Goal: Task Accomplishment & Management: Use online tool/utility

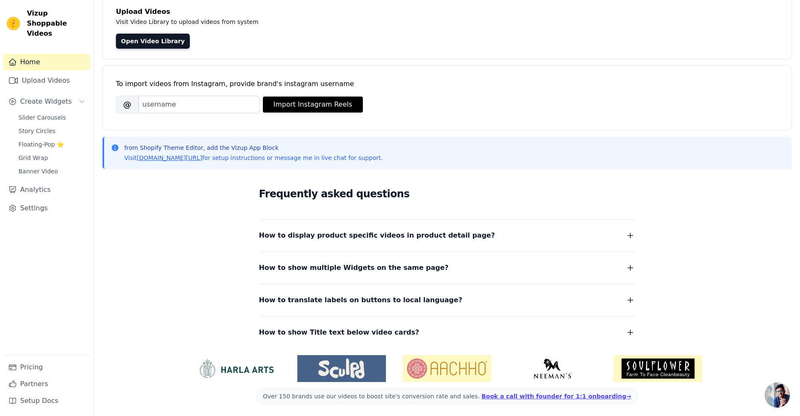
scroll to position [55, 0]
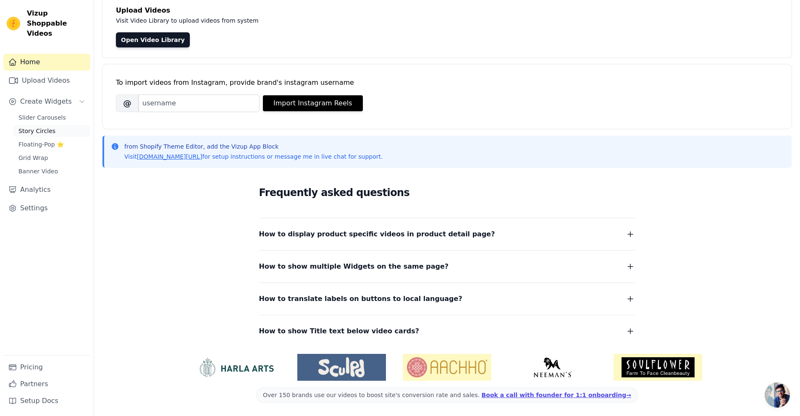
click at [56, 125] on link "Story Circles" at bounding box center [51, 131] width 77 height 12
click at [50, 139] on link "Floating-Pop ⭐" at bounding box center [51, 145] width 77 height 12
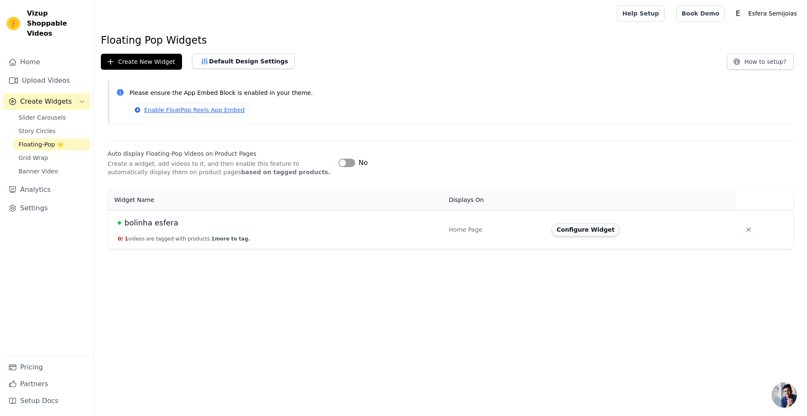
click at [571, 226] on button "Configure Widget" at bounding box center [585, 229] width 68 height 13
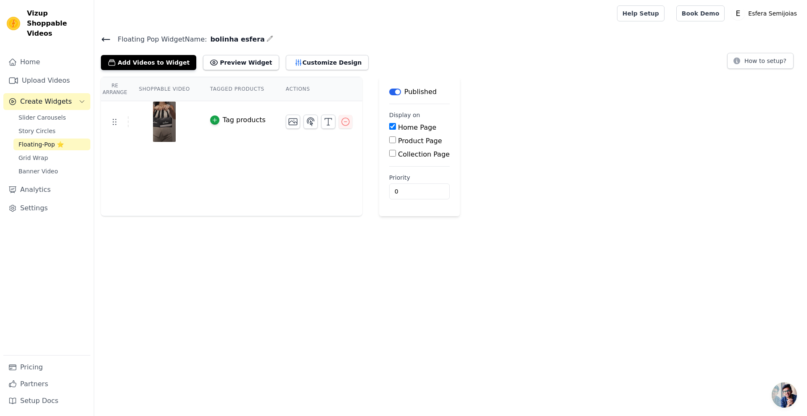
click at [399, 132] on div "Home Page Product Page Collection Page" at bounding box center [419, 141] width 61 height 37
click at [398, 129] on label "Home Page" at bounding box center [417, 128] width 38 height 8
click at [396, 129] on input "Home Page" at bounding box center [392, 126] width 7 height 7
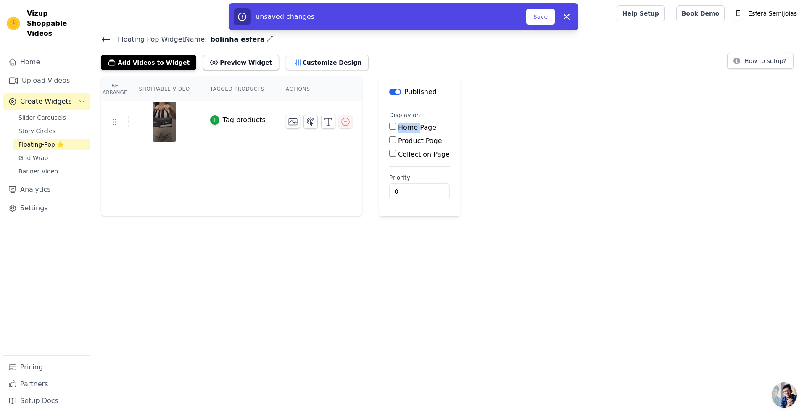
click at [398, 129] on label "Home Page" at bounding box center [417, 128] width 38 height 8
click at [396, 129] on input "Home Page" at bounding box center [392, 126] width 7 height 7
checkbox input "true"
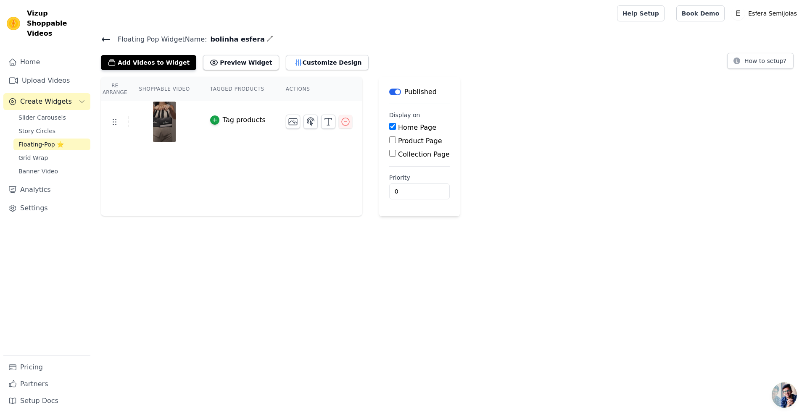
click at [398, 137] on label "Product Page" at bounding box center [420, 141] width 44 height 8
click at [392, 137] on input "Product Page" at bounding box center [392, 140] width 7 height 7
checkbox input "true"
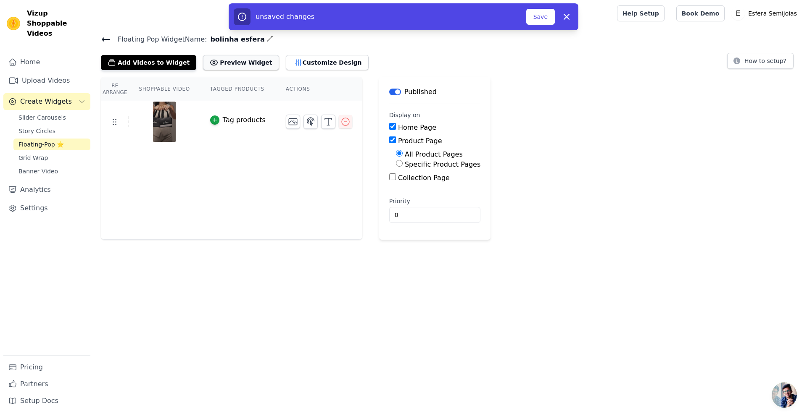
click at [233, 64] on button "Preview Widget" at bounding box center [241, 62] width 76 height 15
click at [300, 63] on button "Customize Design" at bounding box center [327, 62] width 83 height 15
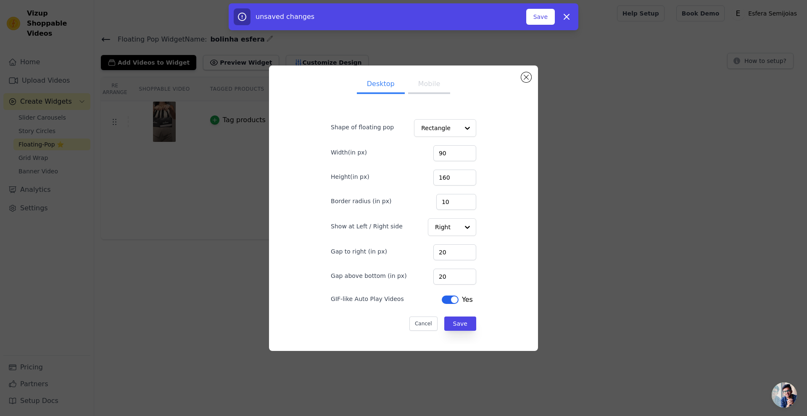
click at [446, 304] on button "Label" at bounding box center [450, 300] width 17 height 8
click at [449, 327] on button "Save" at bounding box center [460, 324] width 32 height 14
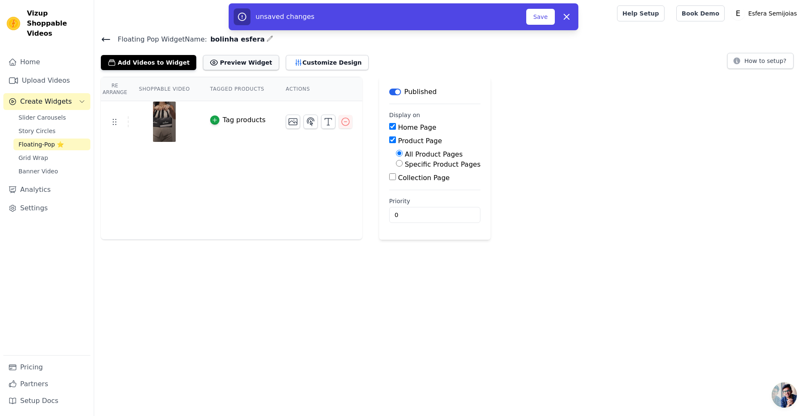
click at [224, 61] on button "Preview Widget" at bounding box center [241, 62] width 76 height 15
click at [165, 114] on img at bounding box center [165, 122] width 24 height 40
click at [289, 119] on icon "button" at bounding box center [293, 122] width 8 height 6
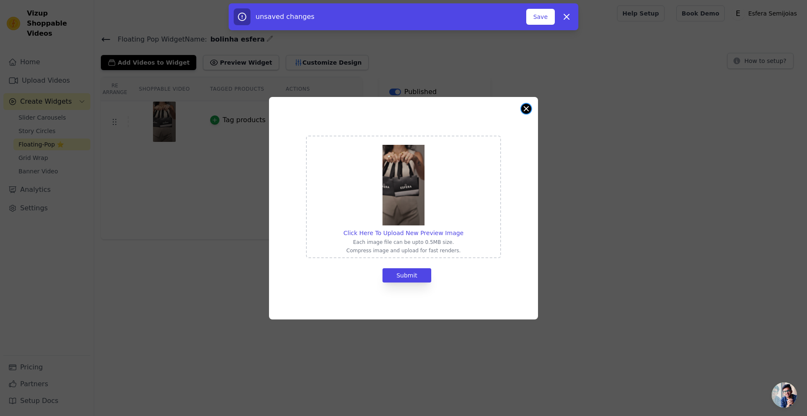
click at [524, 111] on button "Close modal" at bounding box center [526, 109] width 10 height 10
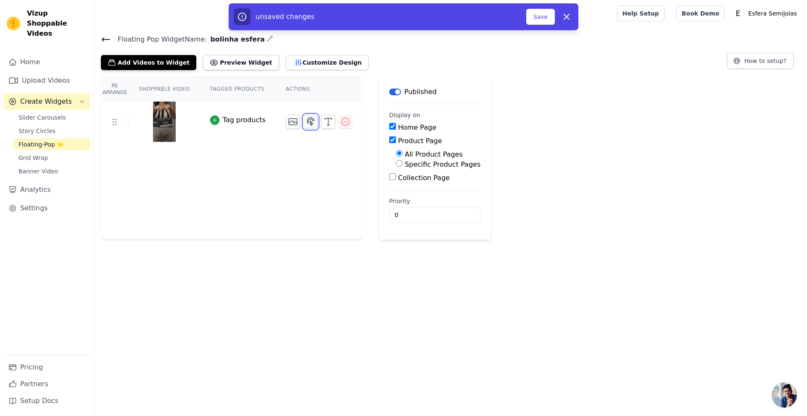
click at [307, 118] on icon "button" at bounding box center [310, 122] width 7 height 8
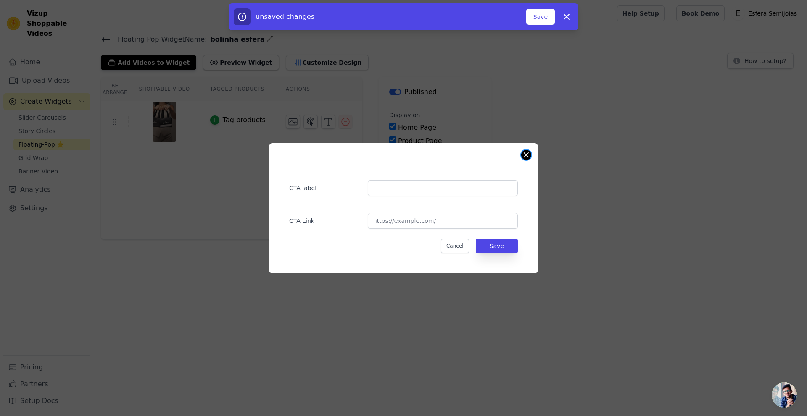
click at [525, 152] on button "Close modal" at bounding box center [526, 155] width 10 height 10
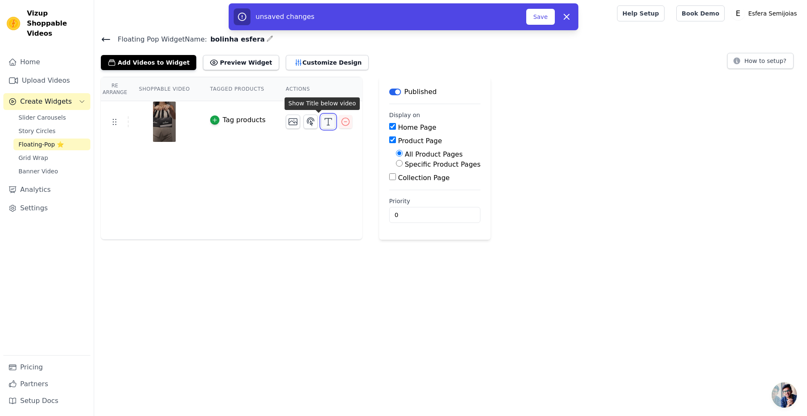
click at [323, 124] on icon "button" at bounding box center [328, 122] width 10 height 10
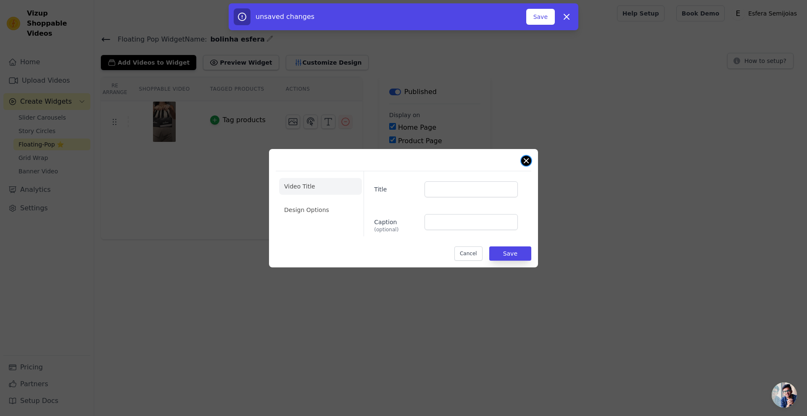
click at [526, 163] on button "Close modal" at bounding box center [526, 161] width 10 height 10
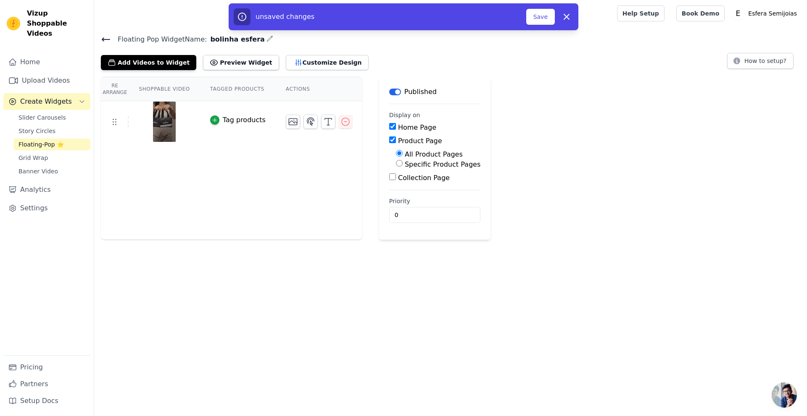
click at [161, 124] on img at bounding box center [165, 122] width 24 height 40
click at [537, 21] on button "Save" at bounding box center [540, 17] width 29 height 16
click at [538, 14] on button "Save" at bounding box center [540, 17] width 29 height 16
